Goal: Transaction & Acquisition: Purchase product/service

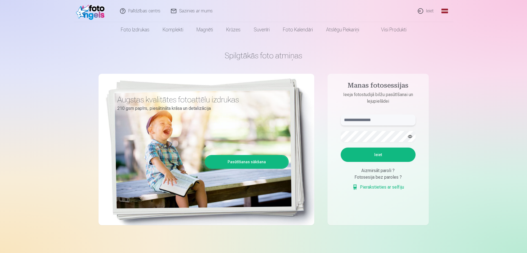
click at [364, 119] on input "text" at bounding box center [377, 119] width 75 height 11
type input "**********"
drag, startPoint x: 347, startPoint y: 142, endPoint x: 465, endPoint y: 119, distance: 119.9
click at [411, 136] on button "button" at bounding box center [410, 136] width 10 height 10
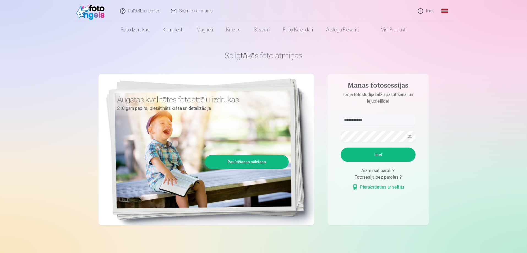
click at [411, 136] on button "button" at bounding box center [410, 136] width 10 height 10
click at [407, 136] on button "button" at bounding box center [410, 136] width 10 height 10
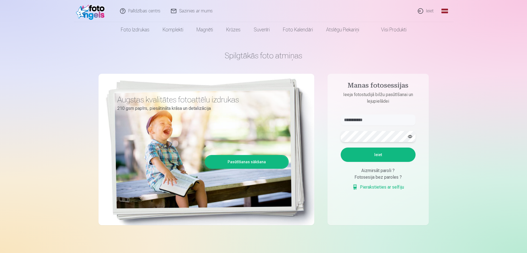
click at [331, 137] on aside "**********" at bounding box center [377, 149] width 101 height 151
click at [410, 136] on button "button" at bounding box center [410, 136] width 10 height 10
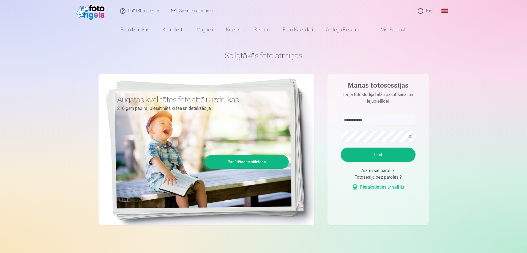
click at [410, 136] on button "button" at bounding box center [410, 136] width 10 height 10
click at [400, 152] on button "Ieiet" at bounding box center [377, 154] width 75 height 14
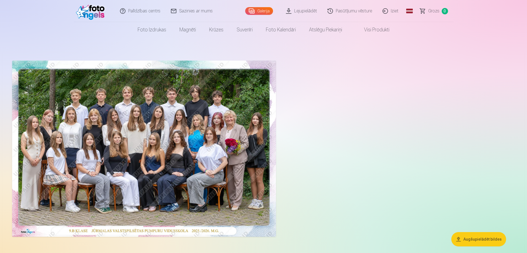
click at [248, 96] on img at bounding box center [144, 149] width 264 height 176
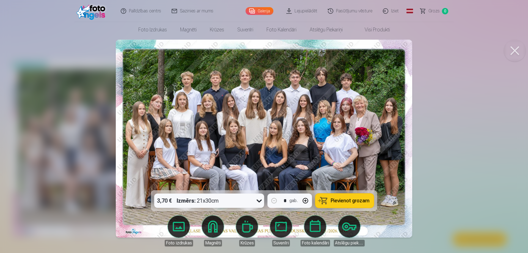
click at [344, 197] on button "Pievienot grozam" at bounding box center [344, 200] width 59 height 14
click at [339, 112] on img at bounding box center [264, 139] width 296 height 198
click at [345, 109] on img at bounding box center [264, 139] width 296 height 198
click at [515, 50] on button at bounding box center [515, 51] width 22 height 22
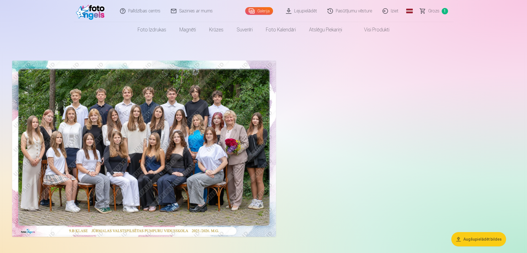
click at [435, 12] on span "Grozs" at bounding box center [433, 11] width 11 height 7
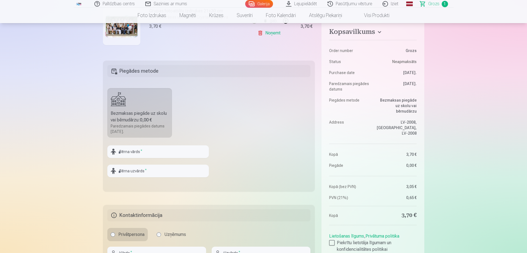
scroll to position [138, 0]
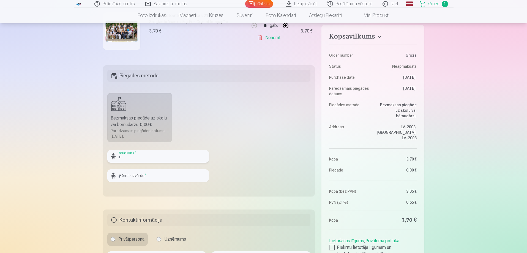
click at [136, 158] on input "text" at bounding box center [157, 156] width 101 height 13
type input "*"
type input "*******"
click at [127, 176] on input "text" at bounding box center [157, 175] width 101 height 13
type input "********"
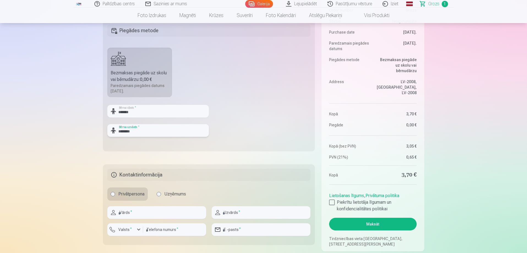
scroll to position [193, 0]
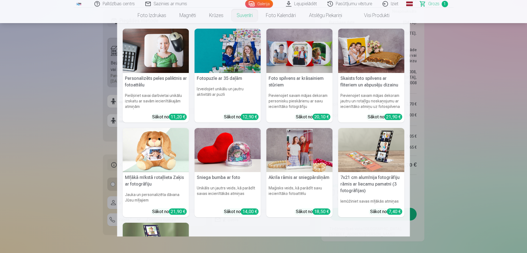
click at [487, 70] on nav "Personalizēts peles paliktnis ar fotoattēlu Piešķiriet savai darbvietai unikālu…" at bounding box center [263, 129] width 527 height 213
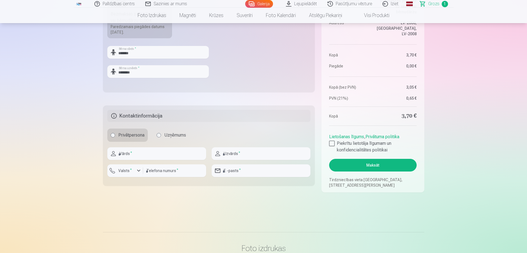
scroll to position [248, 0]
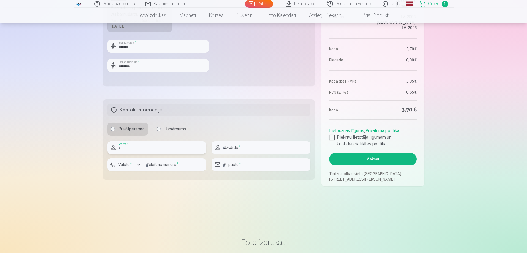
click at [139, 152] on input "text" at bounding box center [156, 147] width 99 height 13
type input "****"
type input "********"
click at [245, 164] on input "email" at bounding box center [260, 164] width 99 height 13
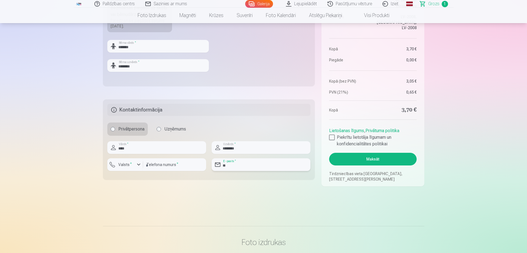
type input "**********"
click at [333, 140] on div at bounding box center [332, 137] width 6 height 6
click at [348, 157] on button "Maksāt" at bounding box center [372, 159] width 87 height 13
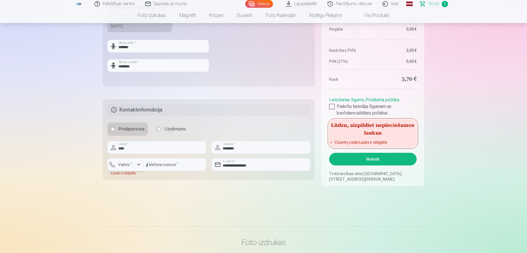
click at [140, 166] on div "button" at bounding box center [138, 164] width 7 height 7
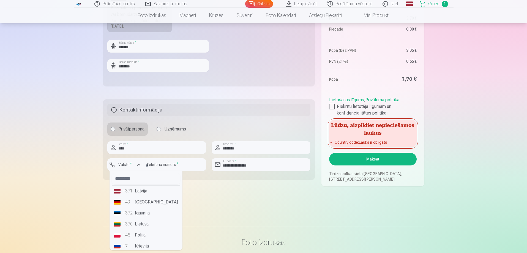
click at [141, 194] on li "+371 Latvija" at bounding box center [146, 190] width 68 height 11
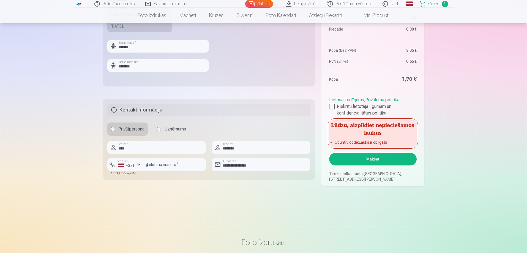
click at [346, 160] on button "Maksāt" at bounding box center [372, 159] width 87 height 13
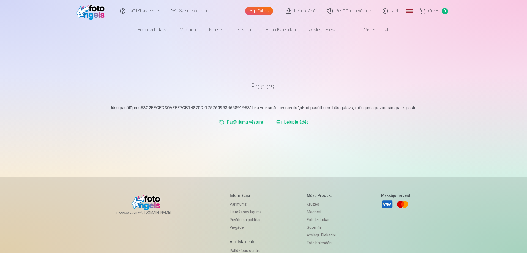
click at [394, 12] on link "Iziet" at bounding box center [390, 11] width 26 height 22
